Goal: Communication & Community: Answer question/provide support

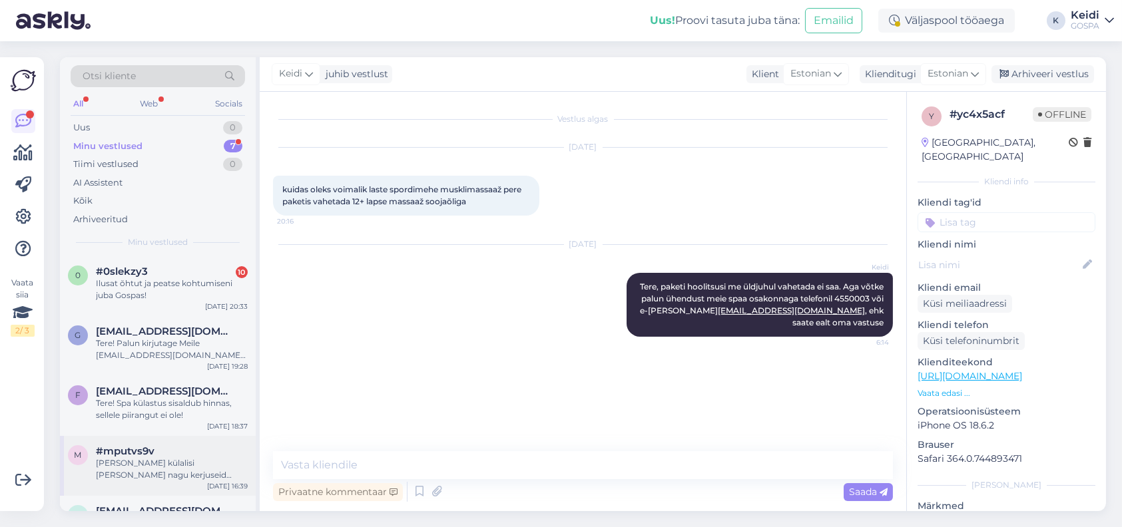
click at [168, 455] on div "#mputvs9v" at bounding box center [172, 451] width 152 height 12
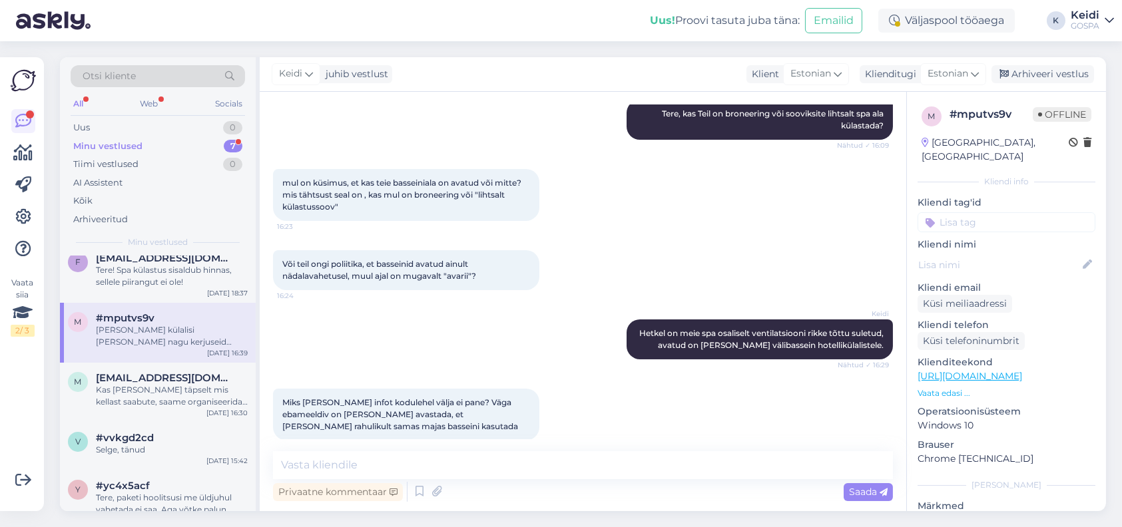
scroll to position [152, 0]
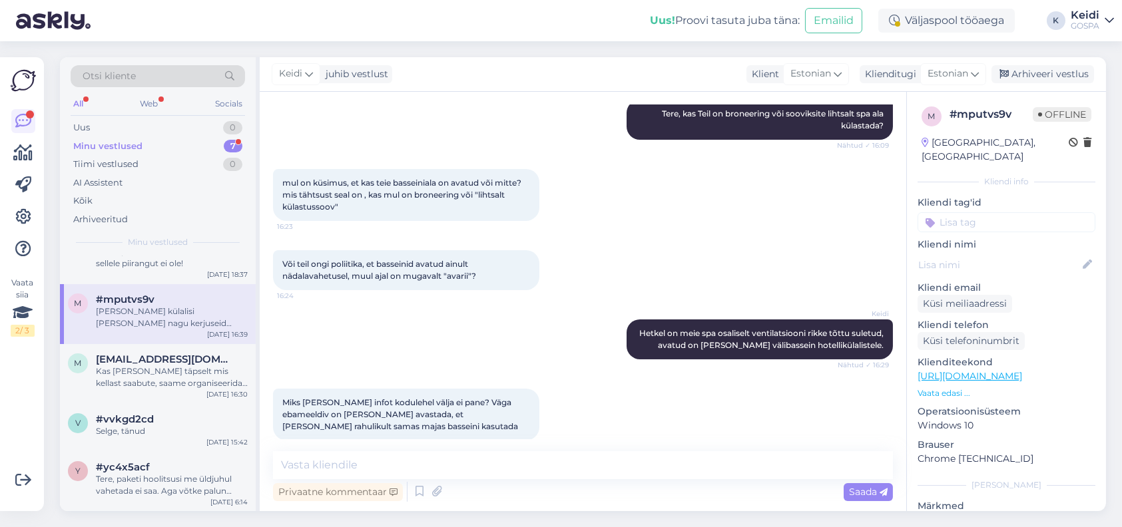
click at [182, 409] on div "v #vvkgd2cd Selge, tänud Sep 17 15:42" at bounding box center [158, 428] width 196 height 48
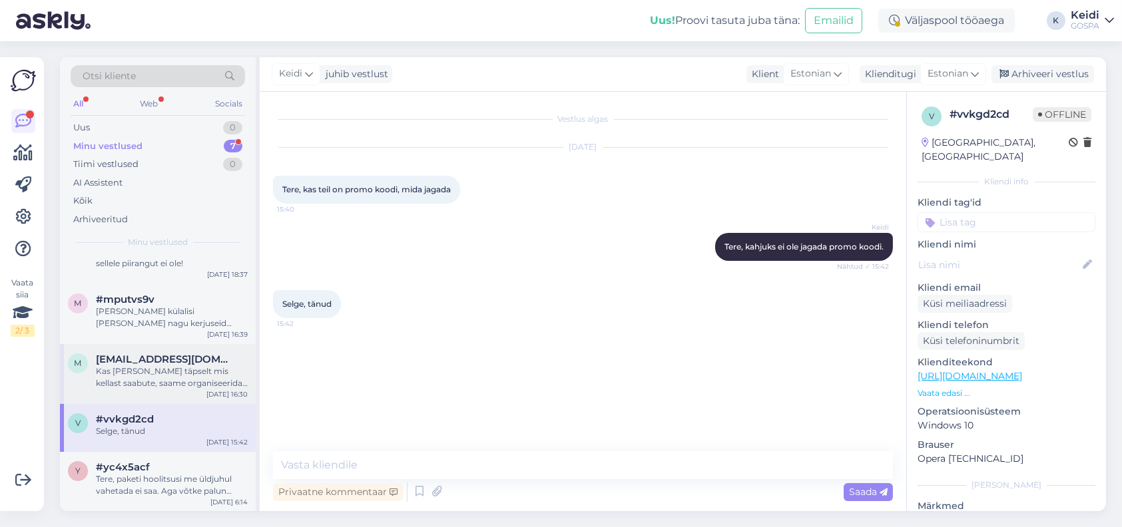
click at [188, 385] on div "Kas [PERSON_NAME] täpselt mis kellast saabute, saame organiseerida varajasema c…" at bounding box center [172, 377] width 152 height 24
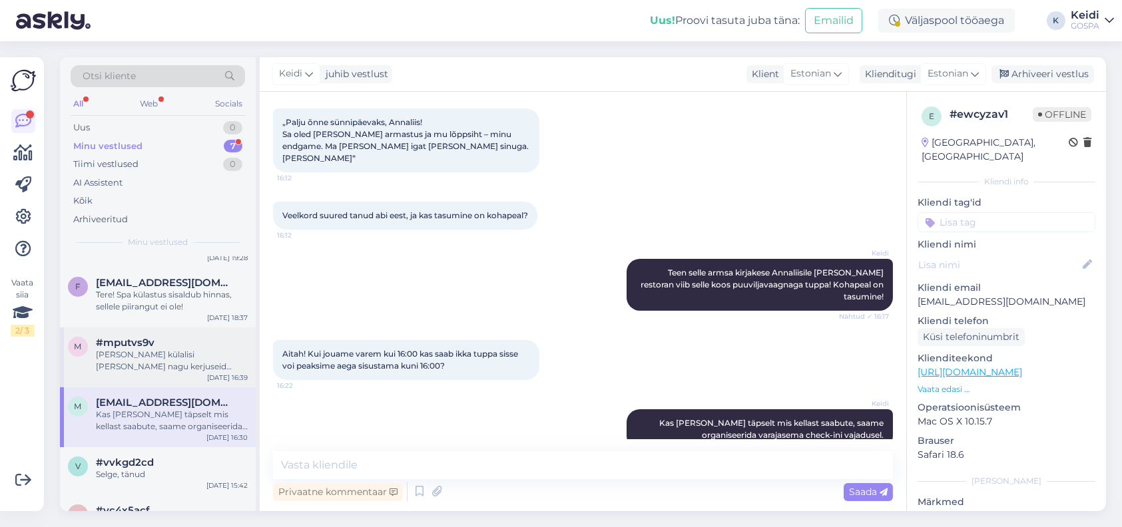
scroll to position [85, 0]
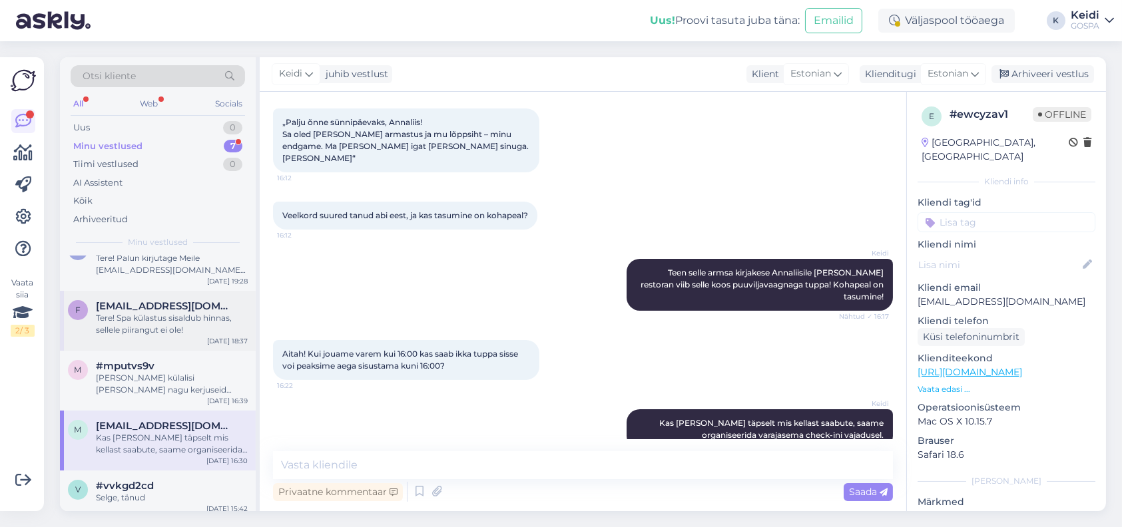
click at [190, 330] on div "Tere! Spa külastus sisaldub hinnas, sellele piirangut ei ole!" at bounding box center [172, 324] width 152 height 24
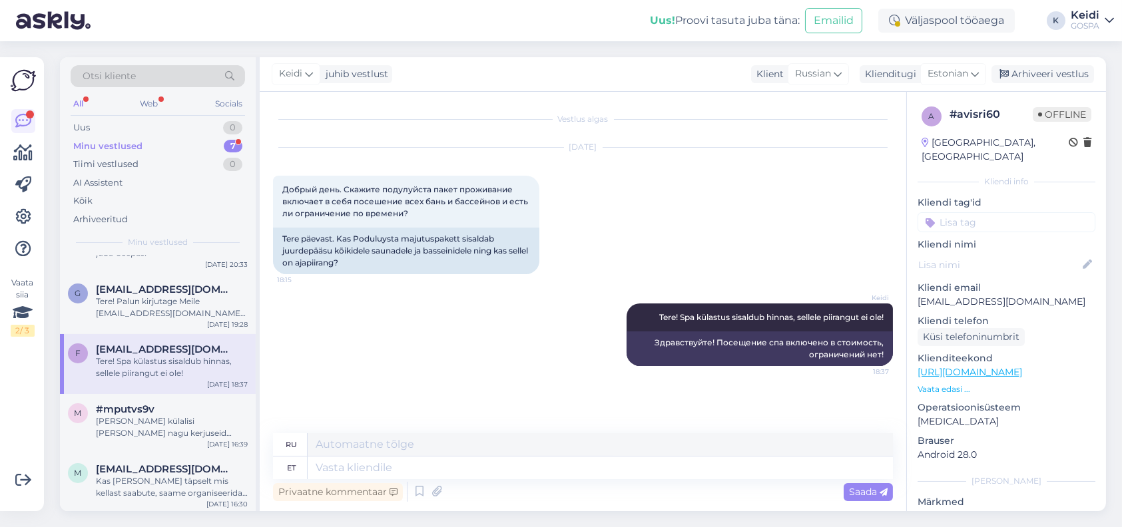
scroll to position [19, 0]
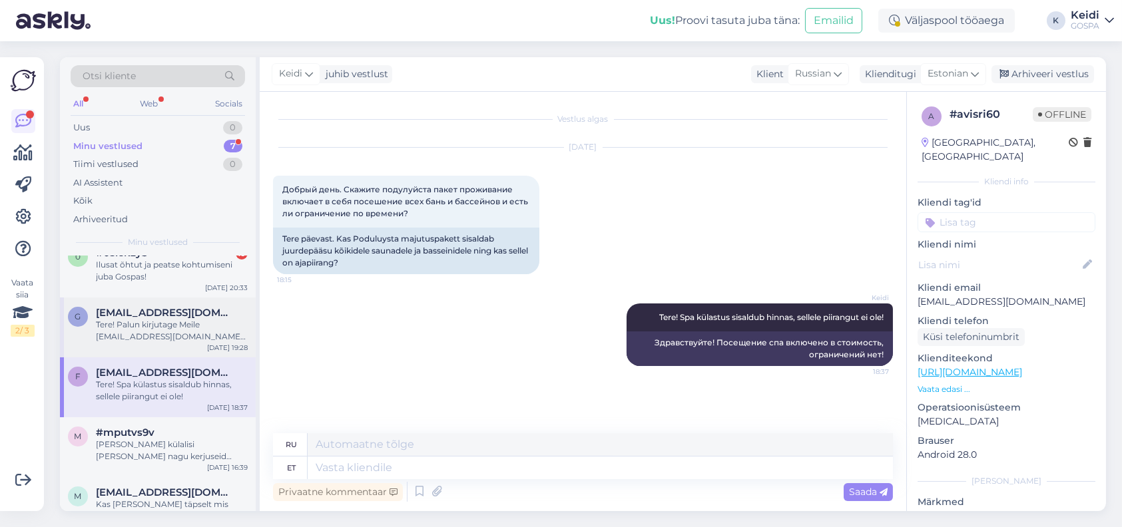
click at [194, 324] on div "Tere! Palun kirjutage Meile [EMAIL_ADDRESS][DOMAIN_NAME] [PERSON_NAME] Teile ed…" at bounding box center [172, 331] width 152 height 24
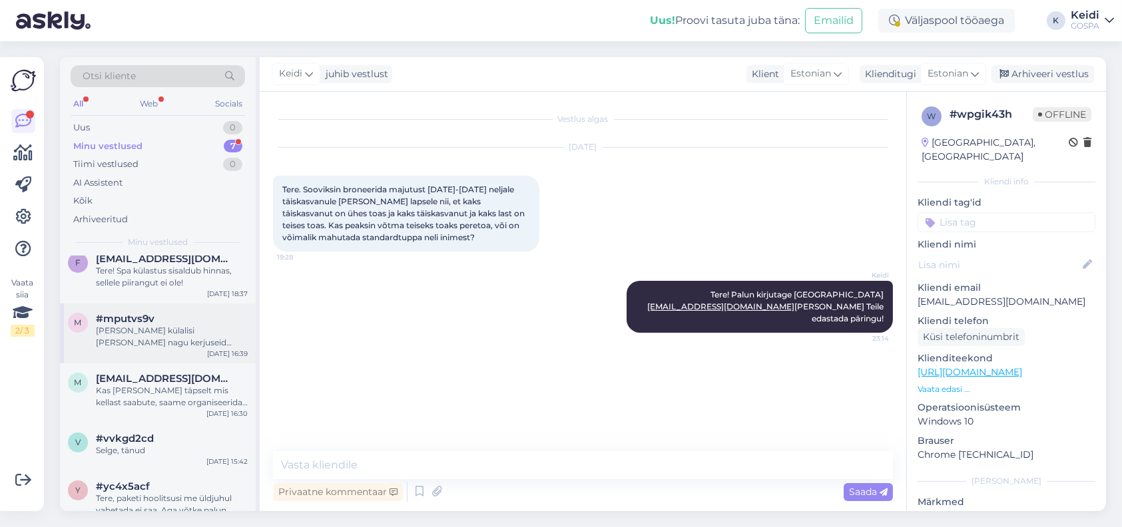
scroll to position [133, 0]
click at [186, 330] on div "[PERSON_NAME] külalisi [PERSON_NAME] nagu kerjuseid kuhugi võõrastesse basseini…" at bounding box center [172, 336] width 152 height 24
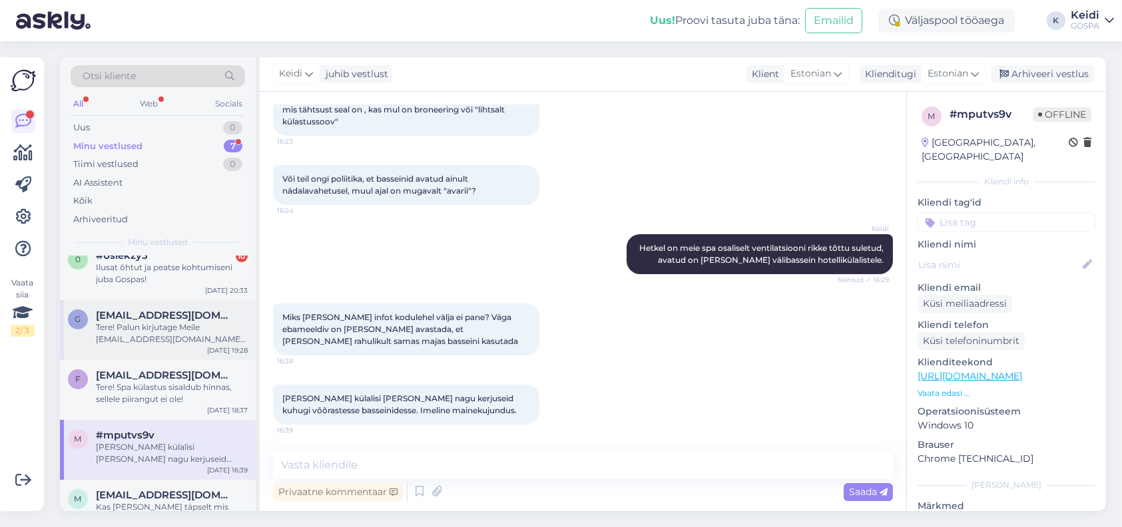
scroll to position [0, 0]
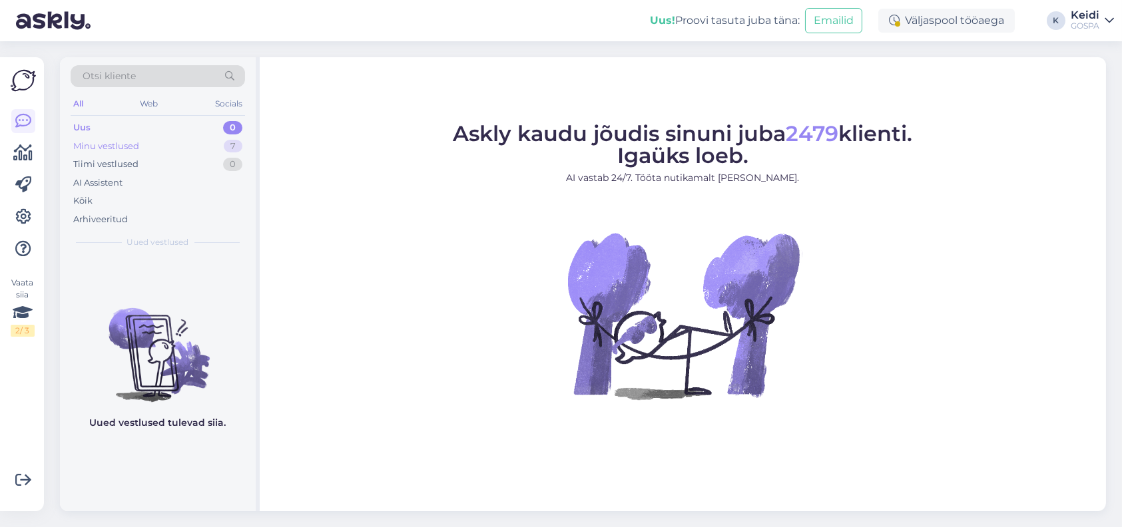
click at [162, 147] on div "Minu vestlused 7" at bounding box center [158, 146] width 174 height 19
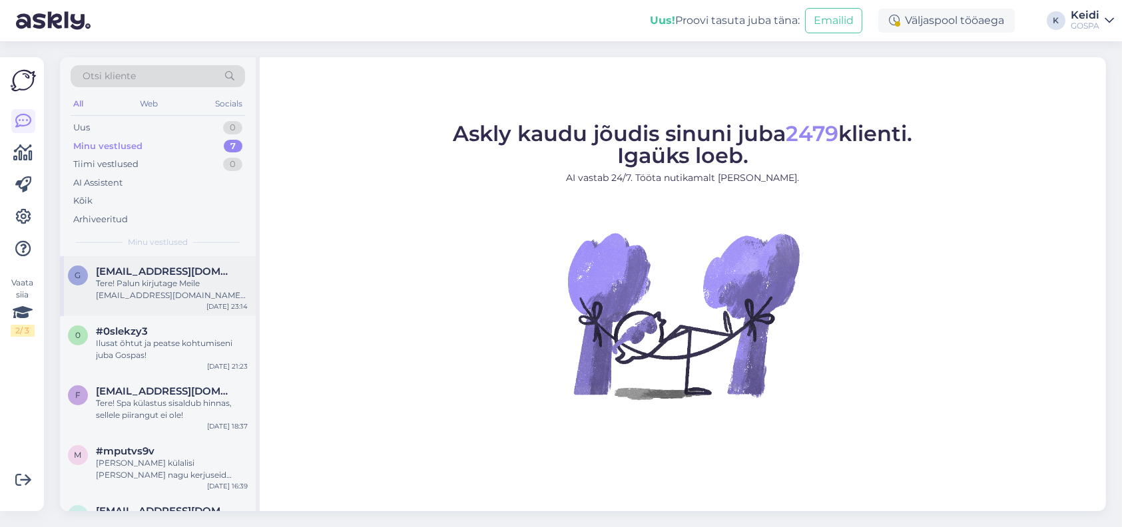
click at [154, 278] on div "Tere! Palun kirjutage Meile [EMAIL_ADDRESS][DOMAIN_NAME] [PERSON_NAME] Teile ed…" at bounding box center [172, 290] width 152 height 24
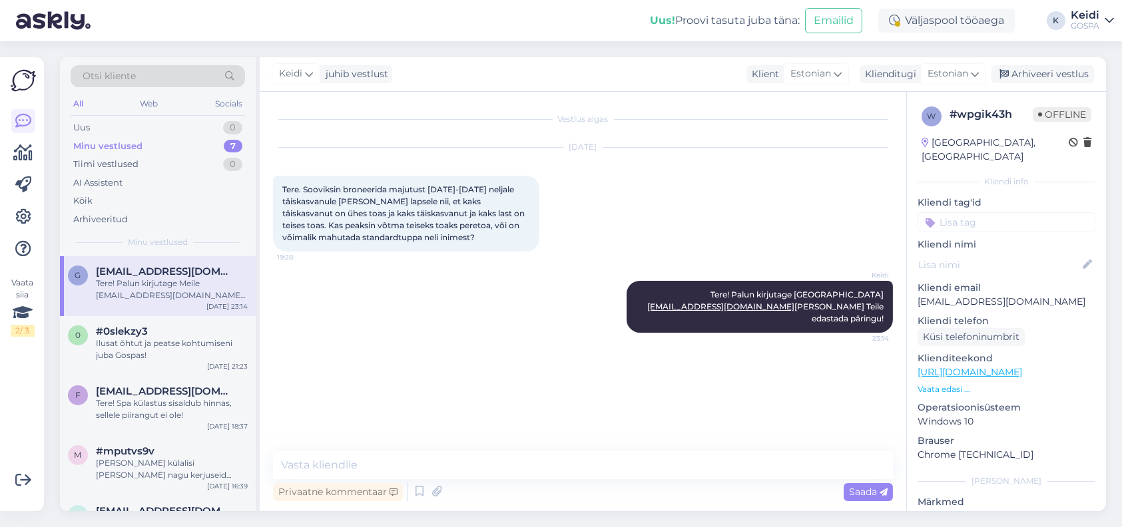
click at [152, 312] on div "g [EMAIL_ADDRESS][DOMAIN_NAME] Tere! Palun kirjutage Meile [EMAIL_ADDRESS][DOMA…" at bounding box center [158, 286] width 196 height 60
click at [161, 342] on div "Ilusat õhtut ja peatse kohtumiseni juba Gospas!" at bounding box center [172, 349] width 152 height 24
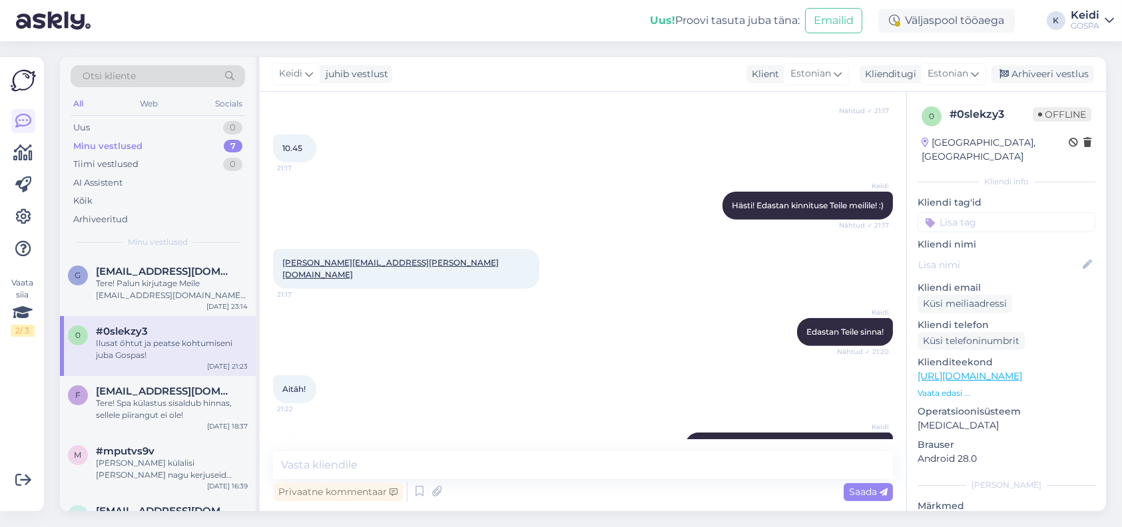
scroll to position [1423, 0]
click at [1054, 68] on div "Arhiveeri vestlus" at bounding box center [1042, 74] width 103 height 18
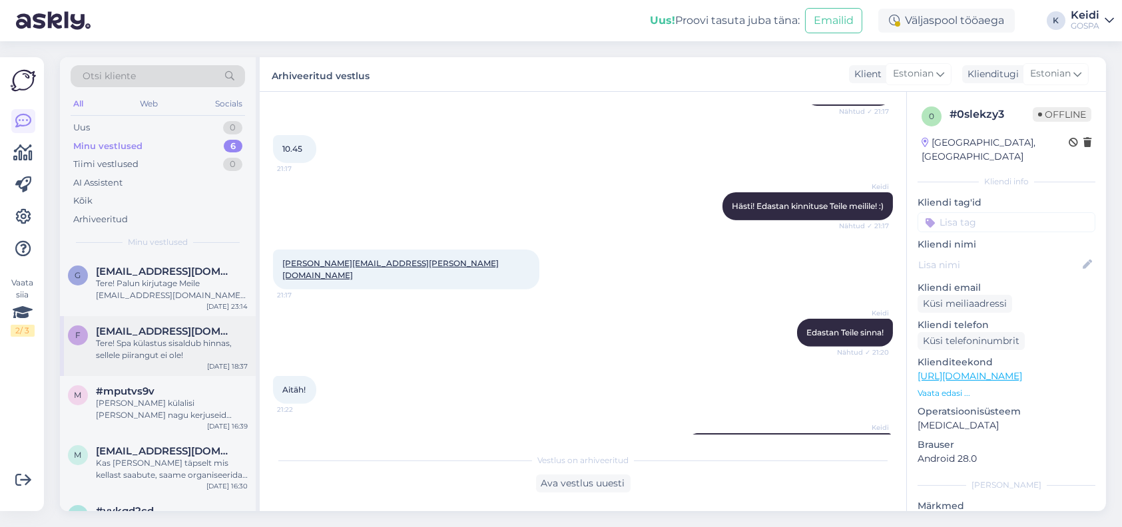
click at [145, 353] on div "Tere! Spa külastus sisaldub hinnas, sellele piirangut ei ole!" at bounding box center [172, 349] width 152 height 24
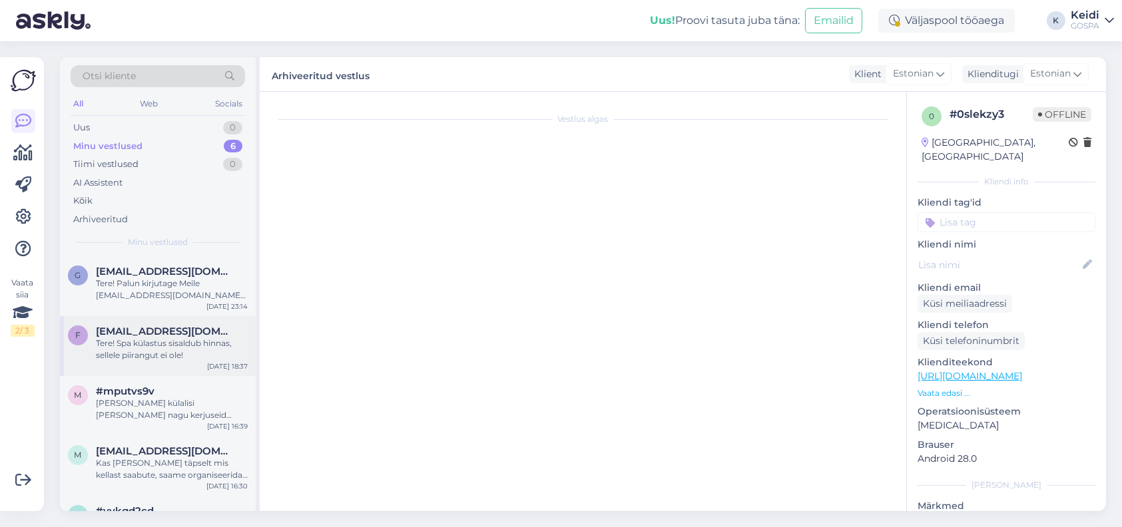
scroll to position [0, 0]
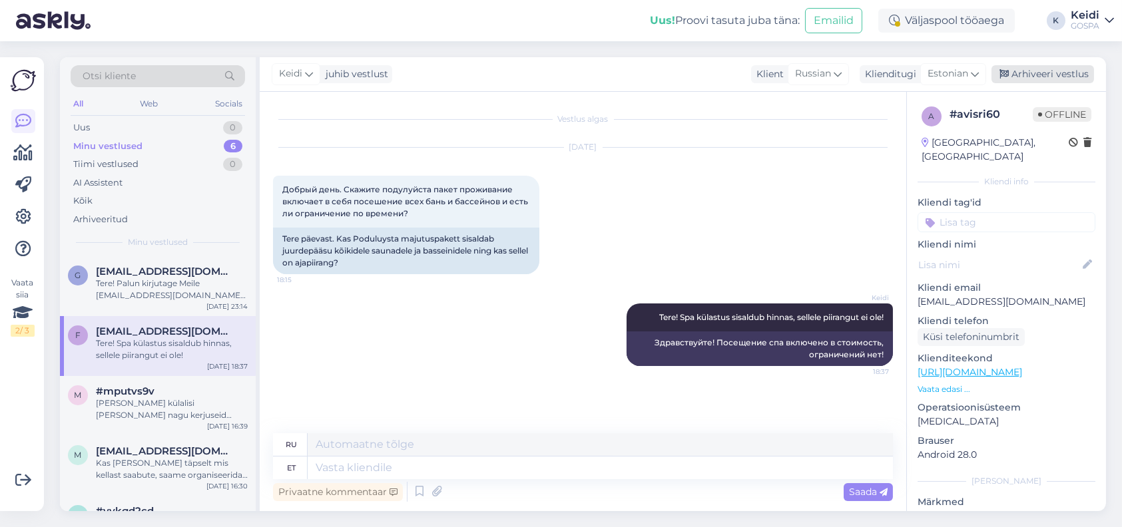
click at [1070, 81] on div "Arhiveeri vestlus" at bounding box center [1042, 74] width 103 height 18
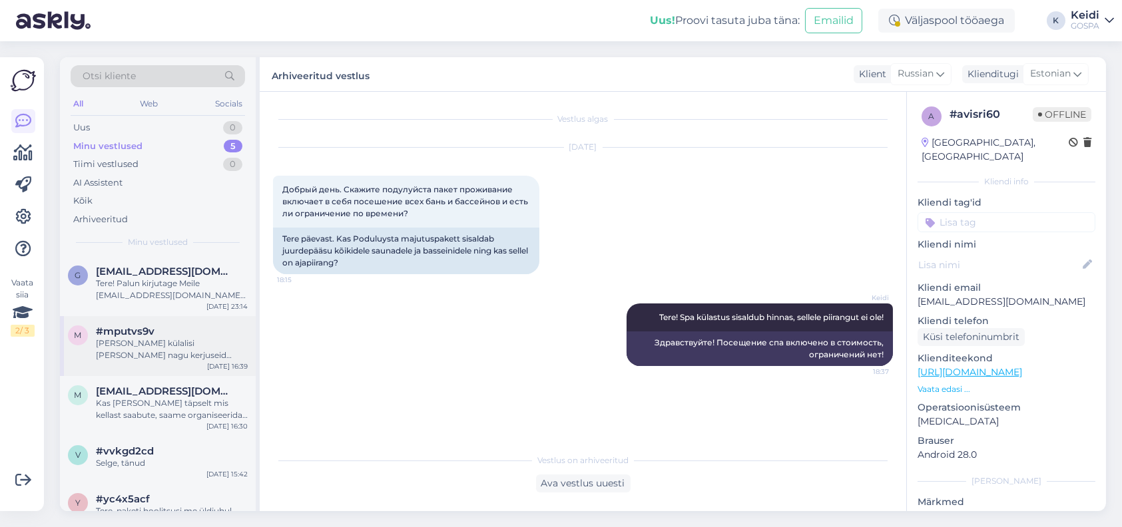
click at [176, 348] on div "[PERSON_NAME] külalisi [PERSON_NAME] nagu kerjuseid kuhugi võõrastesse basseini…" at bounding box center [172, 349] width 152 height 24
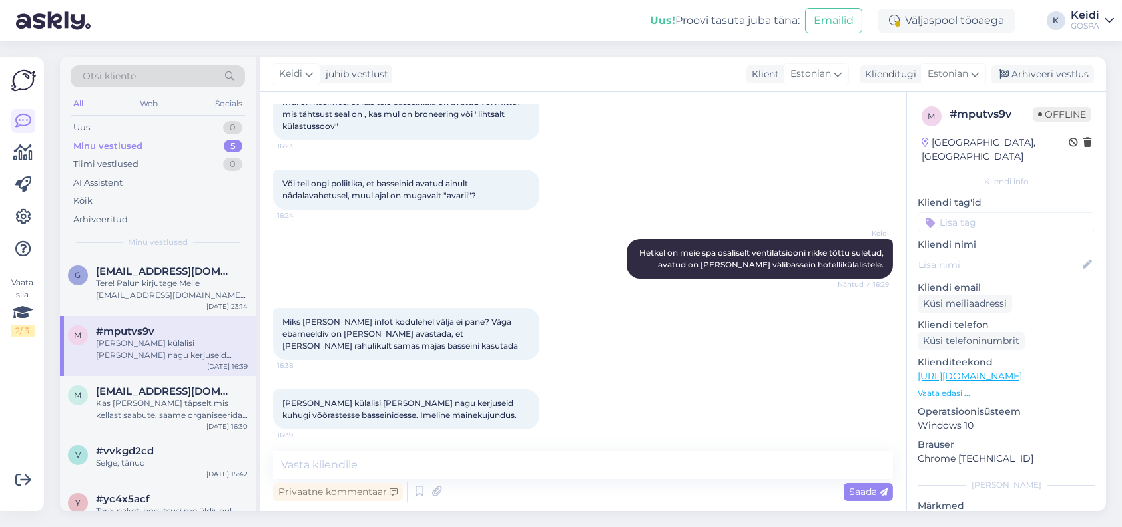
scroll to position [218, 0]
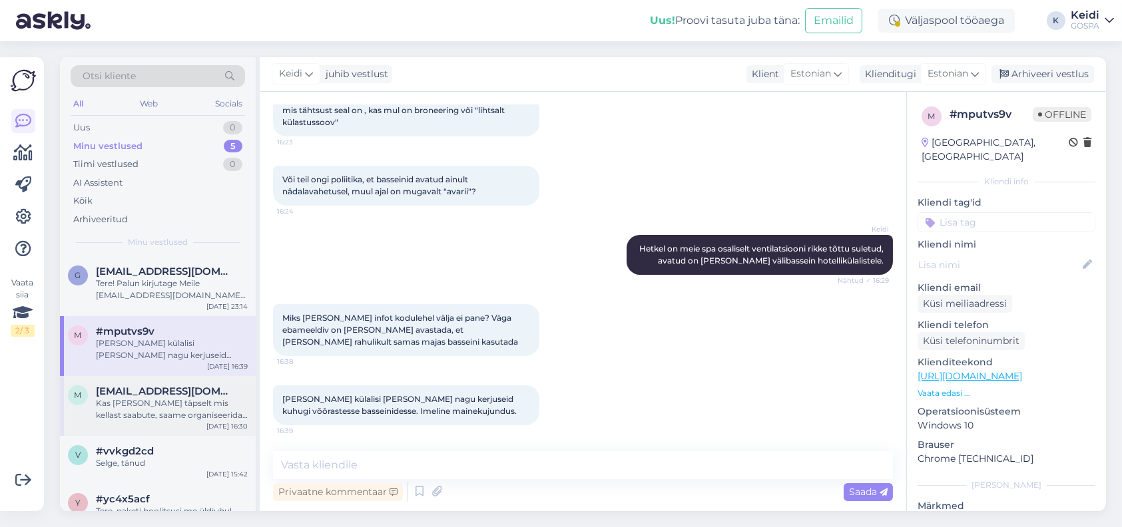
click at [149, 393] on span "[EMAIL_ADDRESS][DOMAIN_NAME]" at bounding box center [165, 391] width 138 height 12
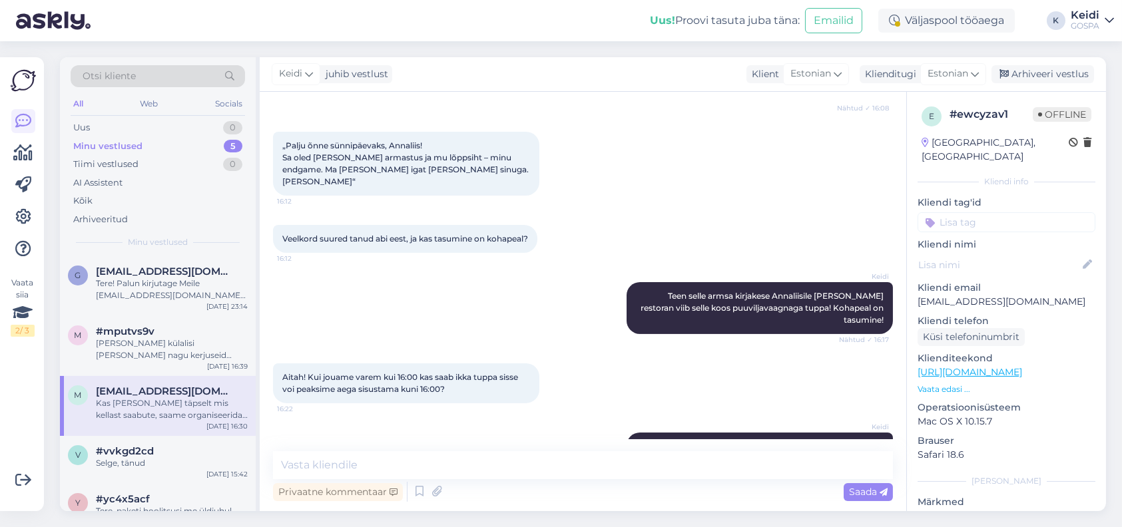
scroll to position [1042, 0]
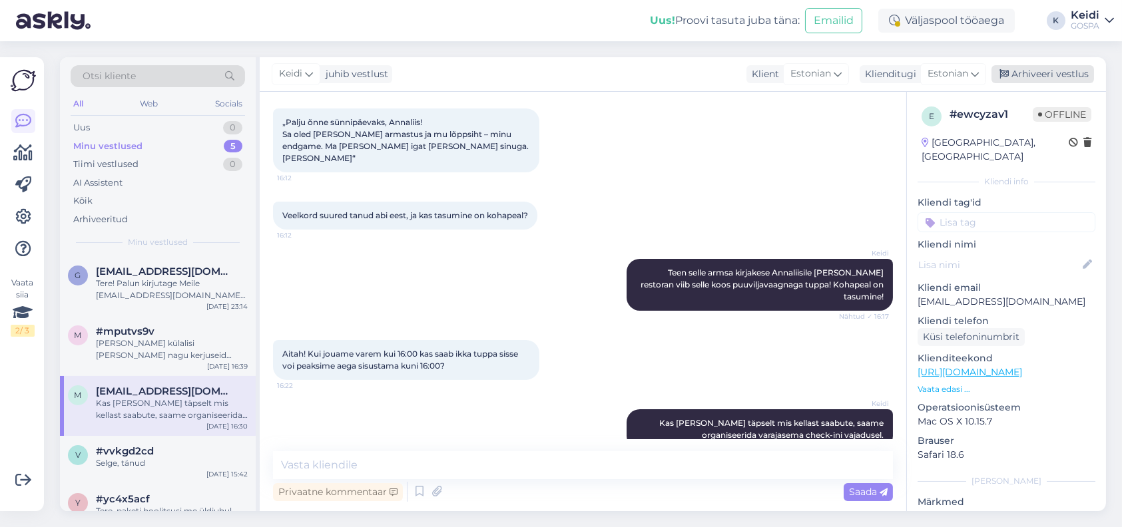
click at [1041, 75] on div "Arhiveeri vestlus" at bounding box center [1042, 74] width 103 height 18
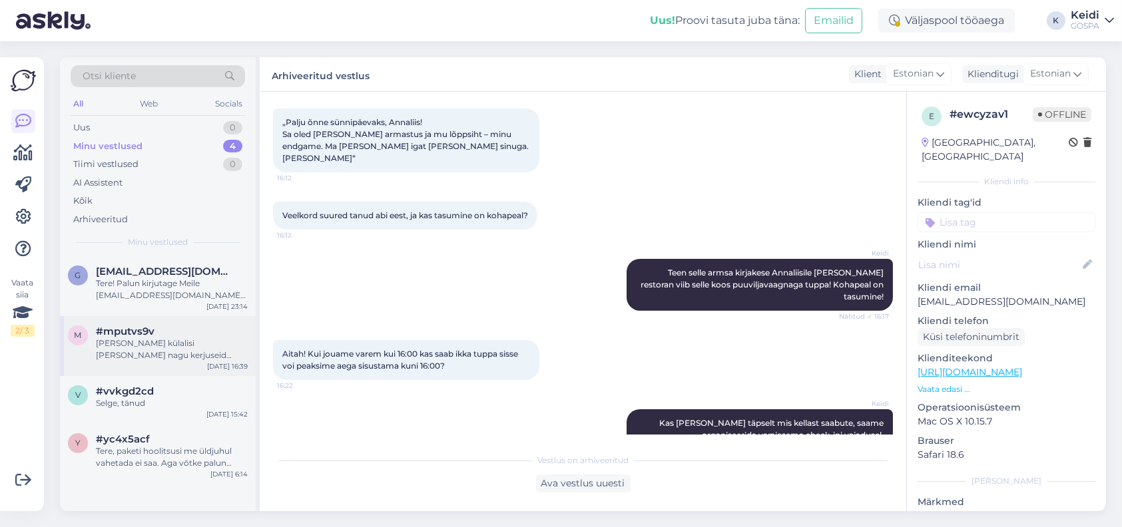
click at [131, 335] on span "#mputvs9v" at bounding box center [125, 332] width 59 height 12
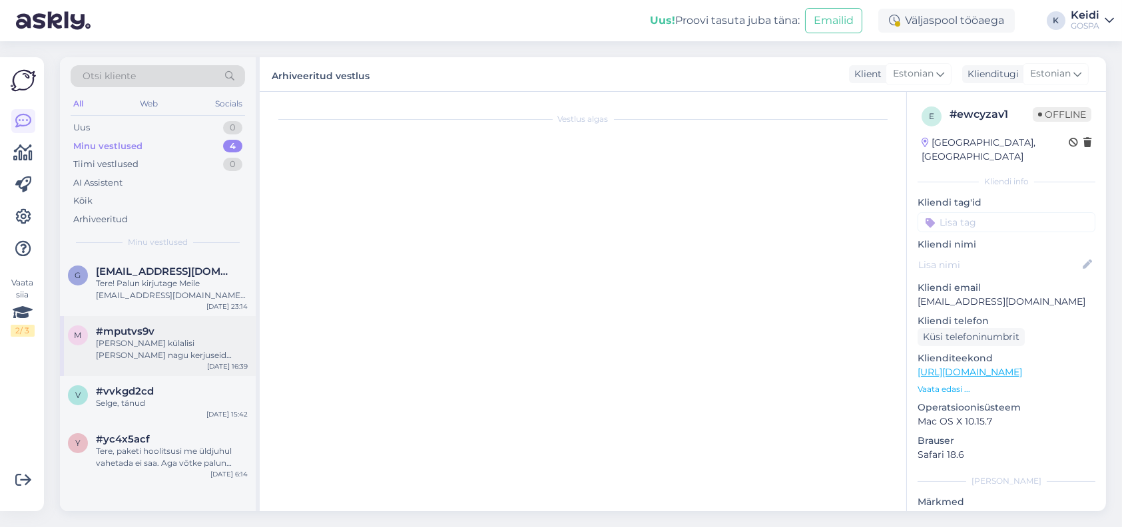
scroll to position [218, 0]
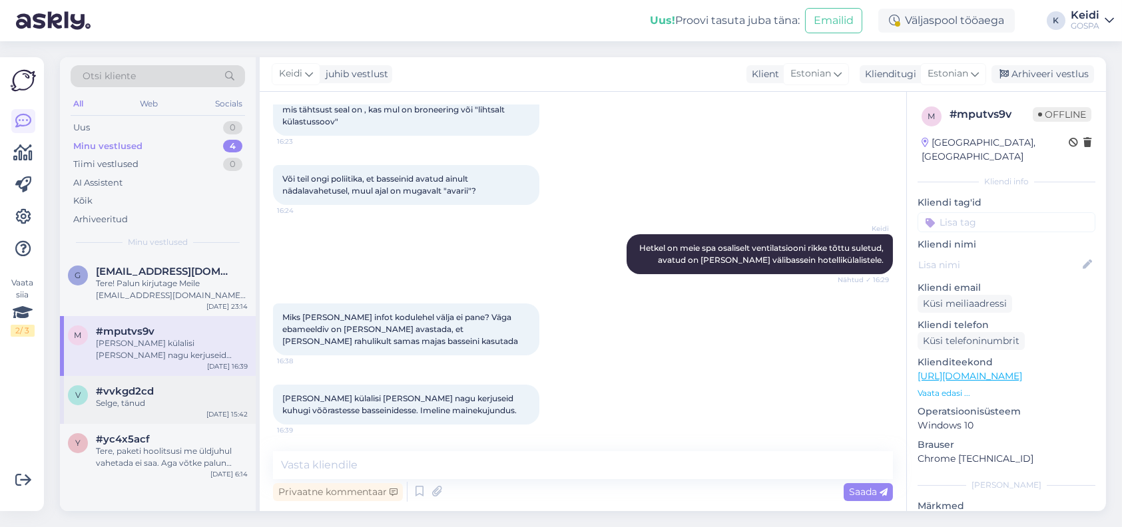
click at [118, 397] on div "Selge, tänud" at bounding box center [172, 403] width 152 height 12
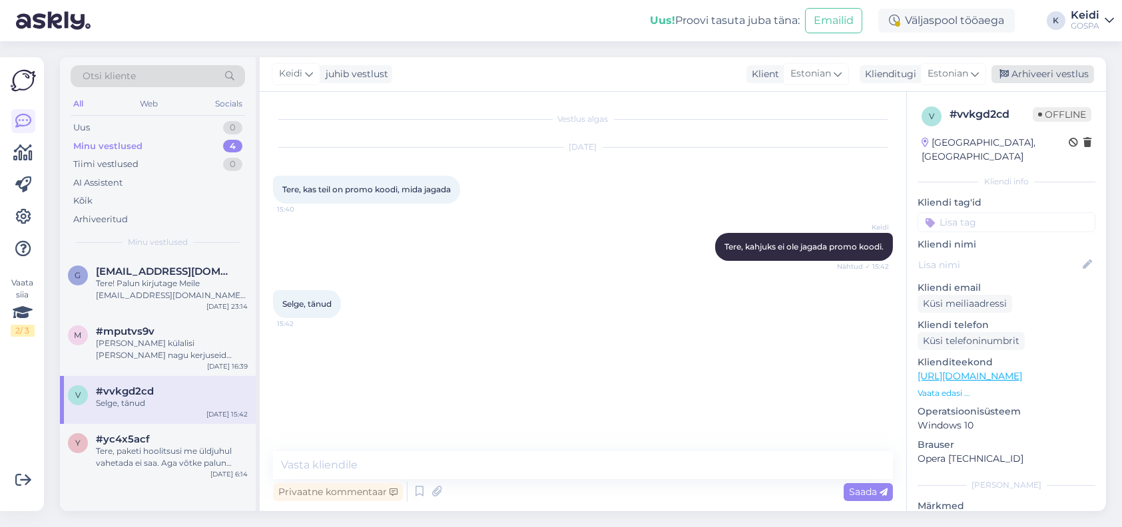
click at [1016, 73] on div "Arhiveeri vestlus" at bounding box center [1042, 74] width 103 height 18
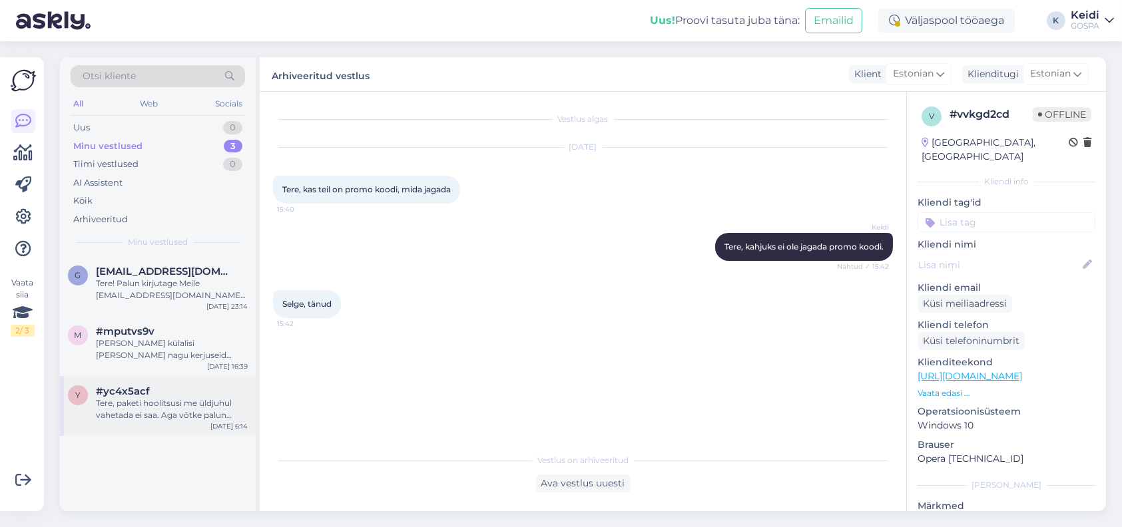
click at [180, 409] on div "Tere, paketi hoolitsusi me üldjuhul vahetada ei saa. Aga võtke palun ühendust m…" at bounding box center [172, 409] width 152 height 24
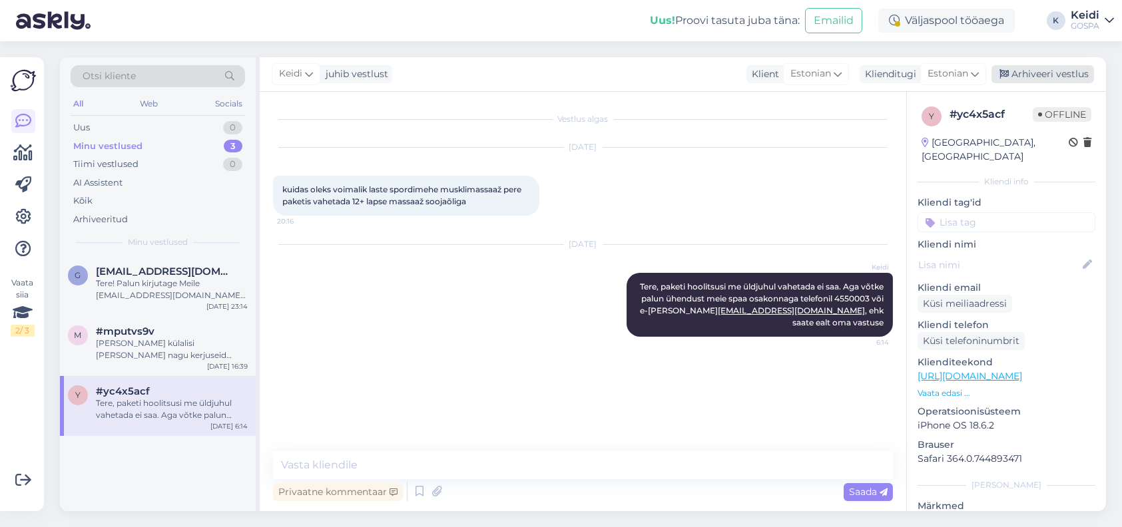
click at [1057, 81] on div "Arhiveeri vestlus" at bounding box center [1042, 74] width 103 height 18
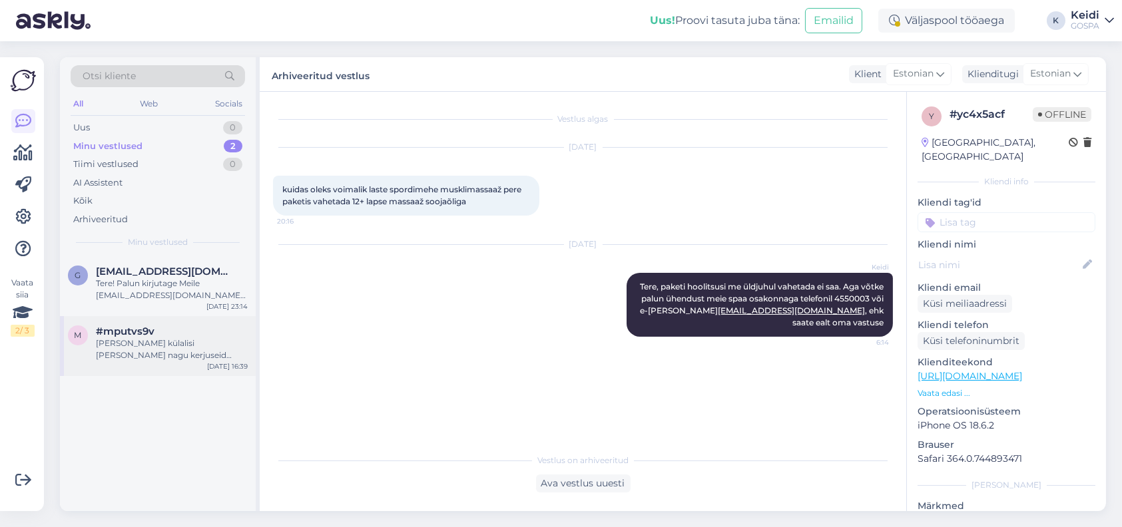
click at [153, 342] on div "[PERSON_NAME] külalisi [PERSON_NAME] nagu kerjuseid kuhugi võõrastesse basseini…" at bounding box center [172, 349] width 152 height 24
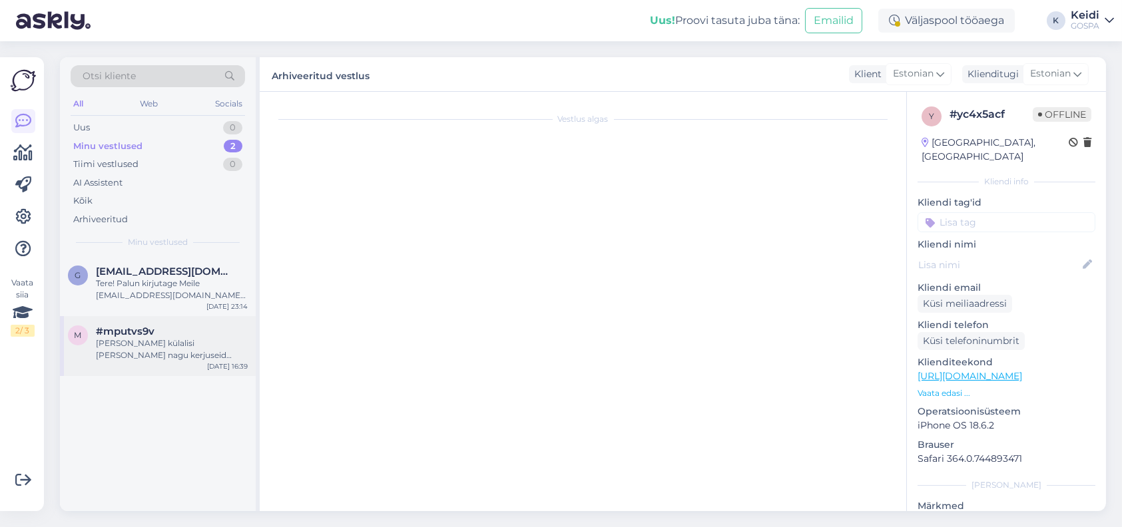
scroll to position [218, 0]
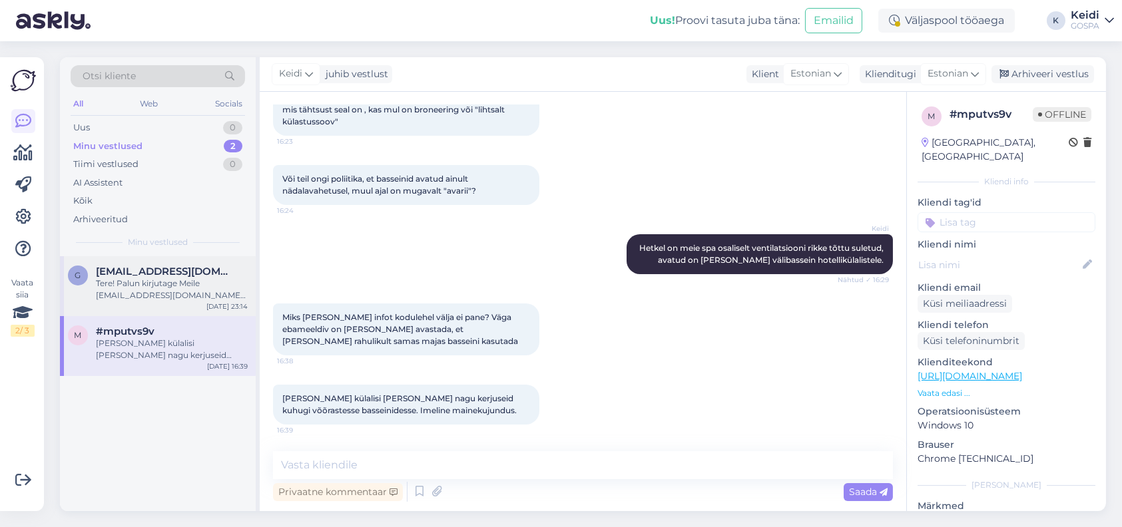
click at [147, 293] on div "Tere! Palun kirjutage Meile [EMAIL_ADDRESS][DOMAIN_NAME] [PERSON_NAME] Teile ed…" at bounding box center [172, 290] width 152 height 24
